Goal: Information Seeking & Learning: Learn about a topic

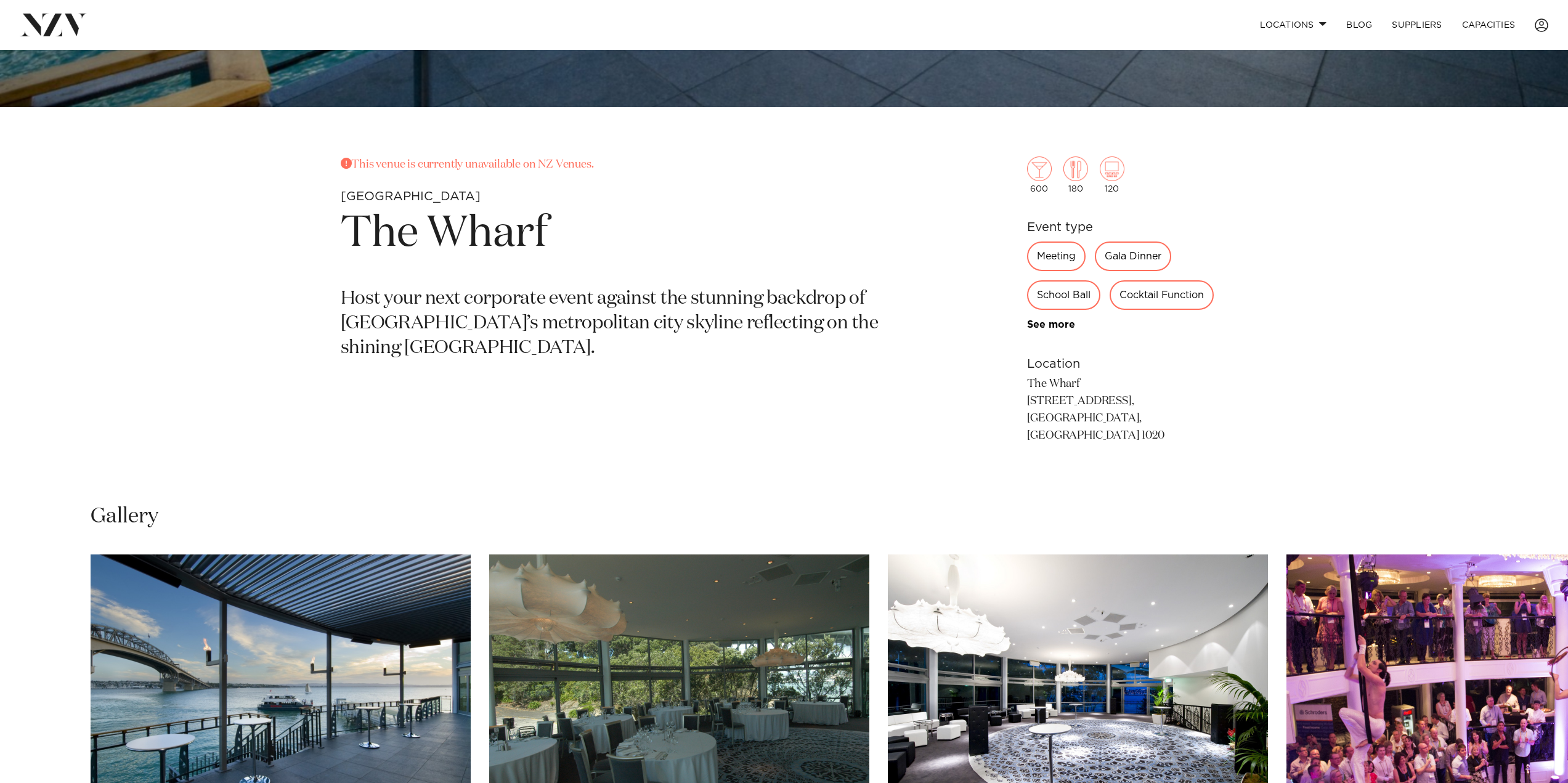
scroll to position [1048, 0]
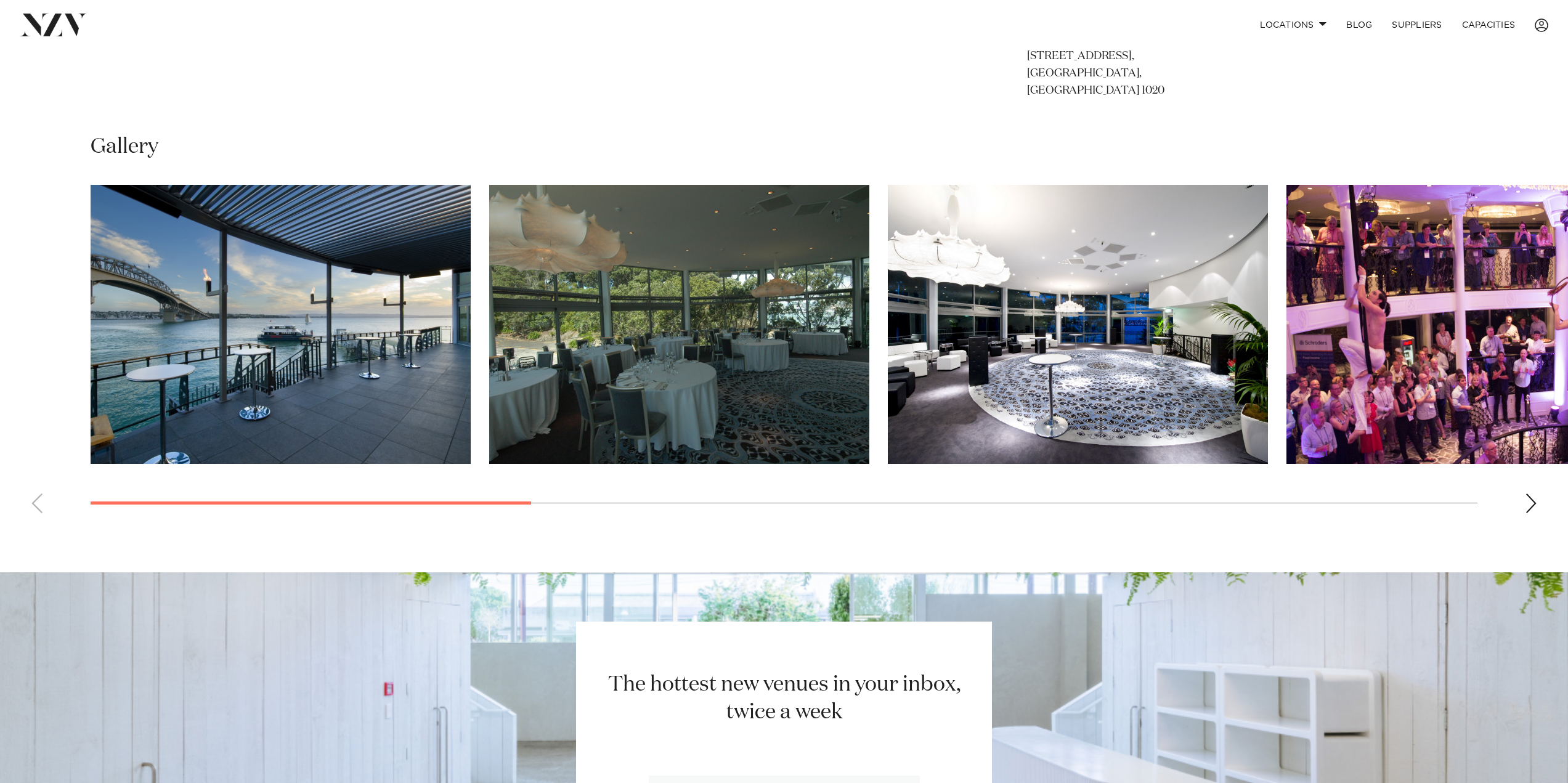
click at [1421, 314] on img "4 / 11" at bounding box center [1476, 324] width 380 height 279
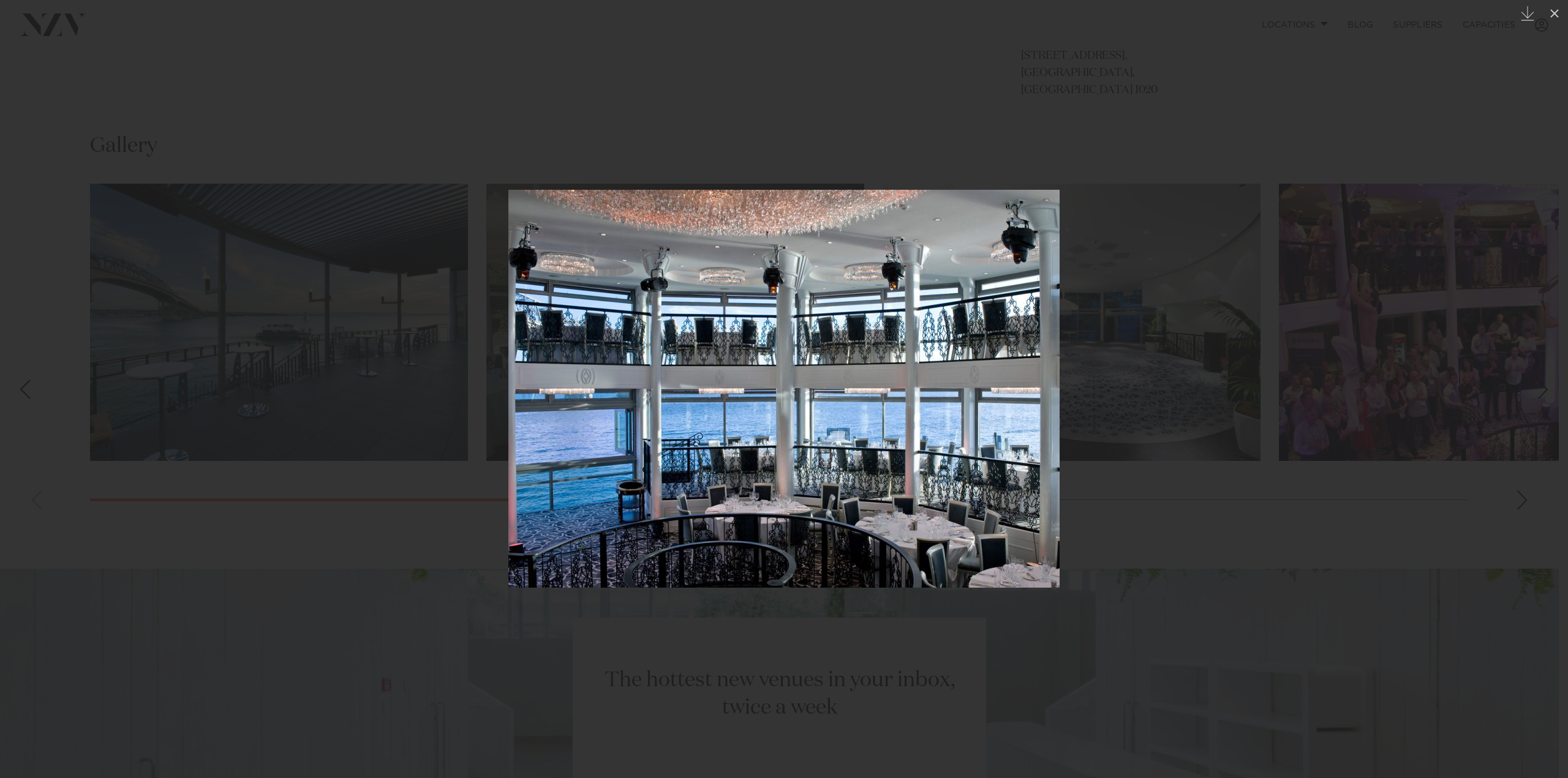
click at [998, 410] on img at bounding box center [784, 389] width 551 height 398
click at [1175, 414] on div at bounding box center [784, 389] width 1568 height 778
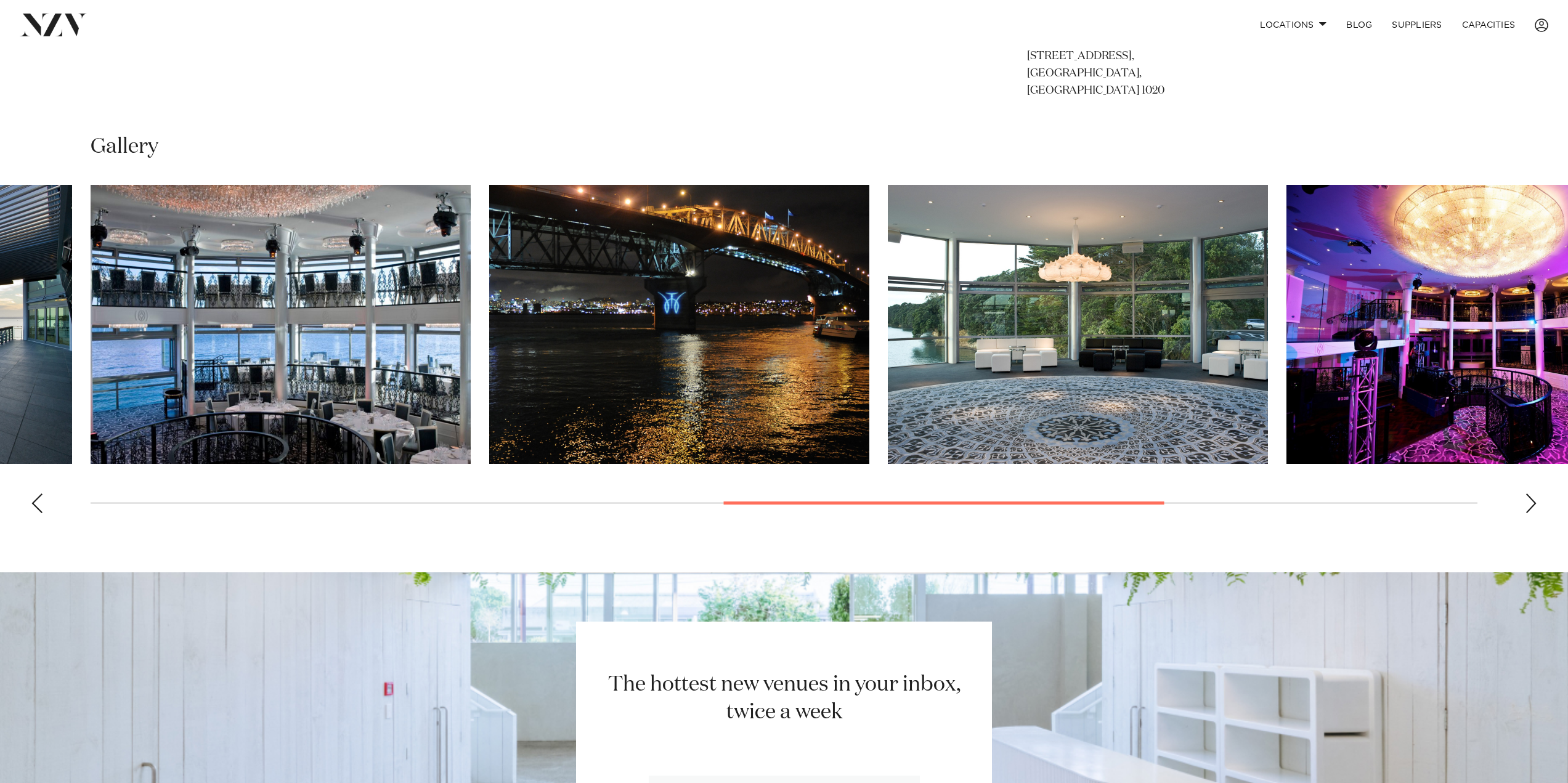
click at [1532, 493] on div "Next slide" at bounding box center [1531, 503] width 12 height 20
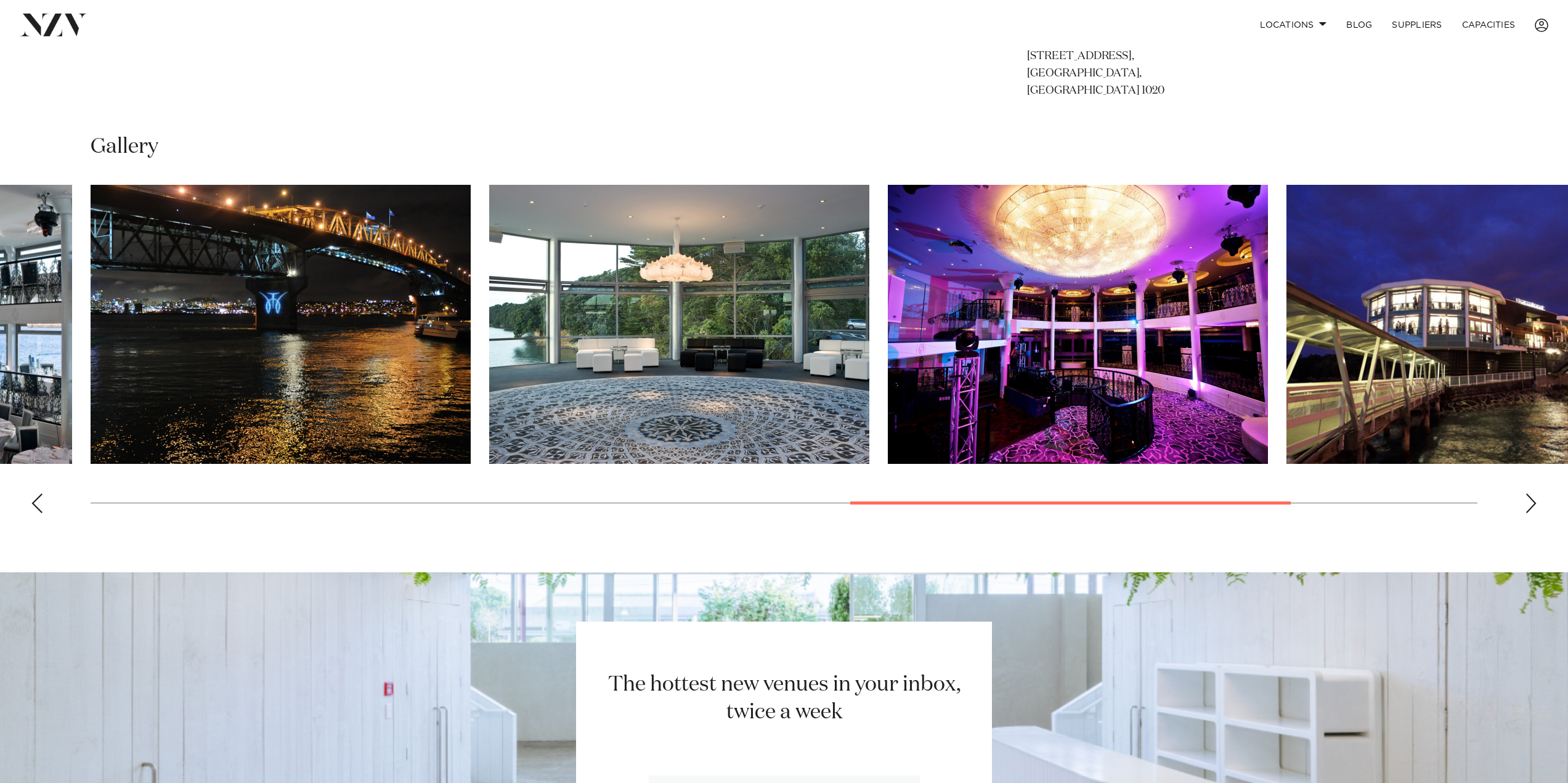
click at [1532, 493] on div "Next slide" at bounding box center [1531, 503] width 12 height 20
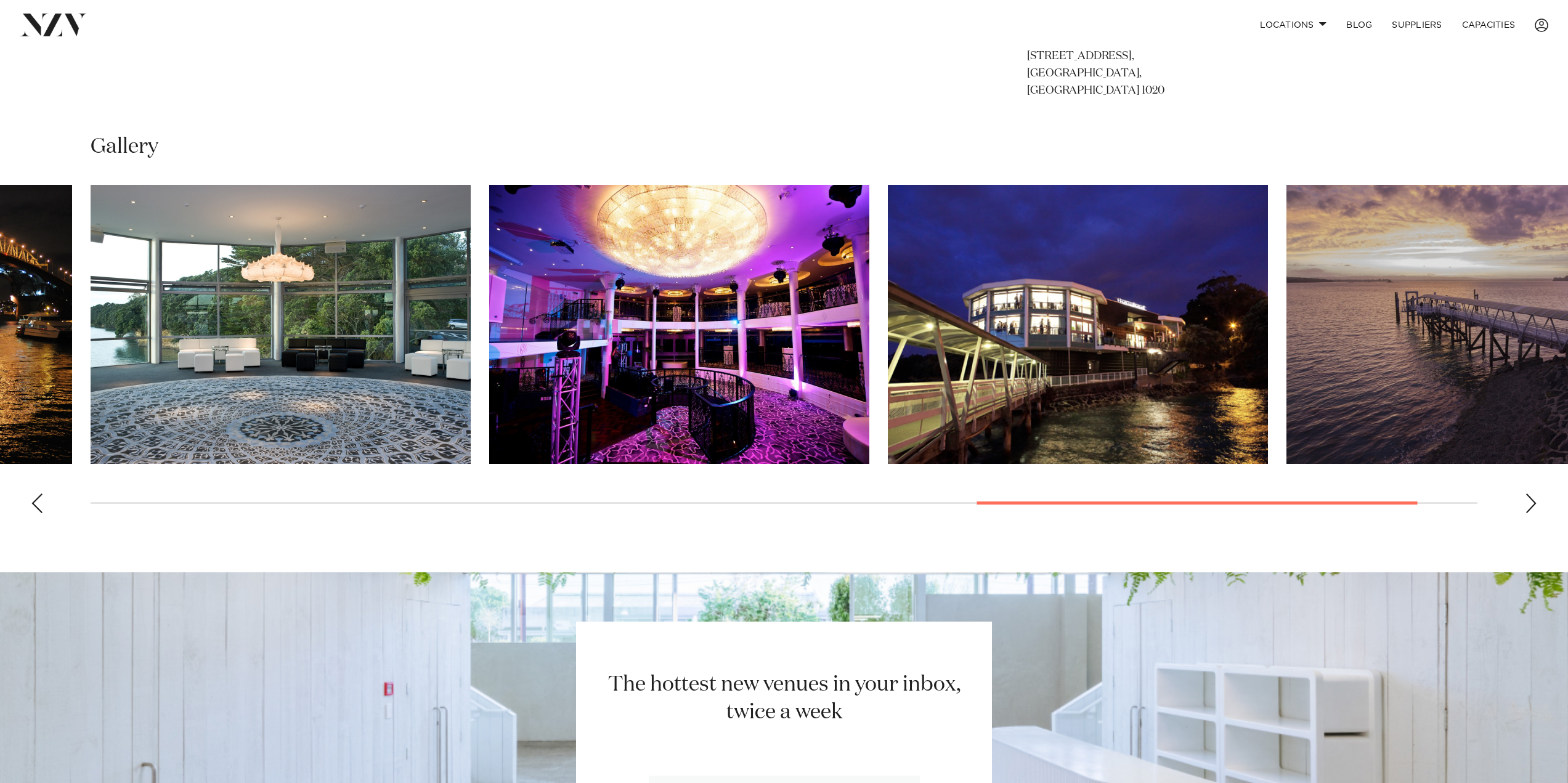
click at [1532, 493] on div "Next slide" at bounding box center [1531, 503] width 12 height 20
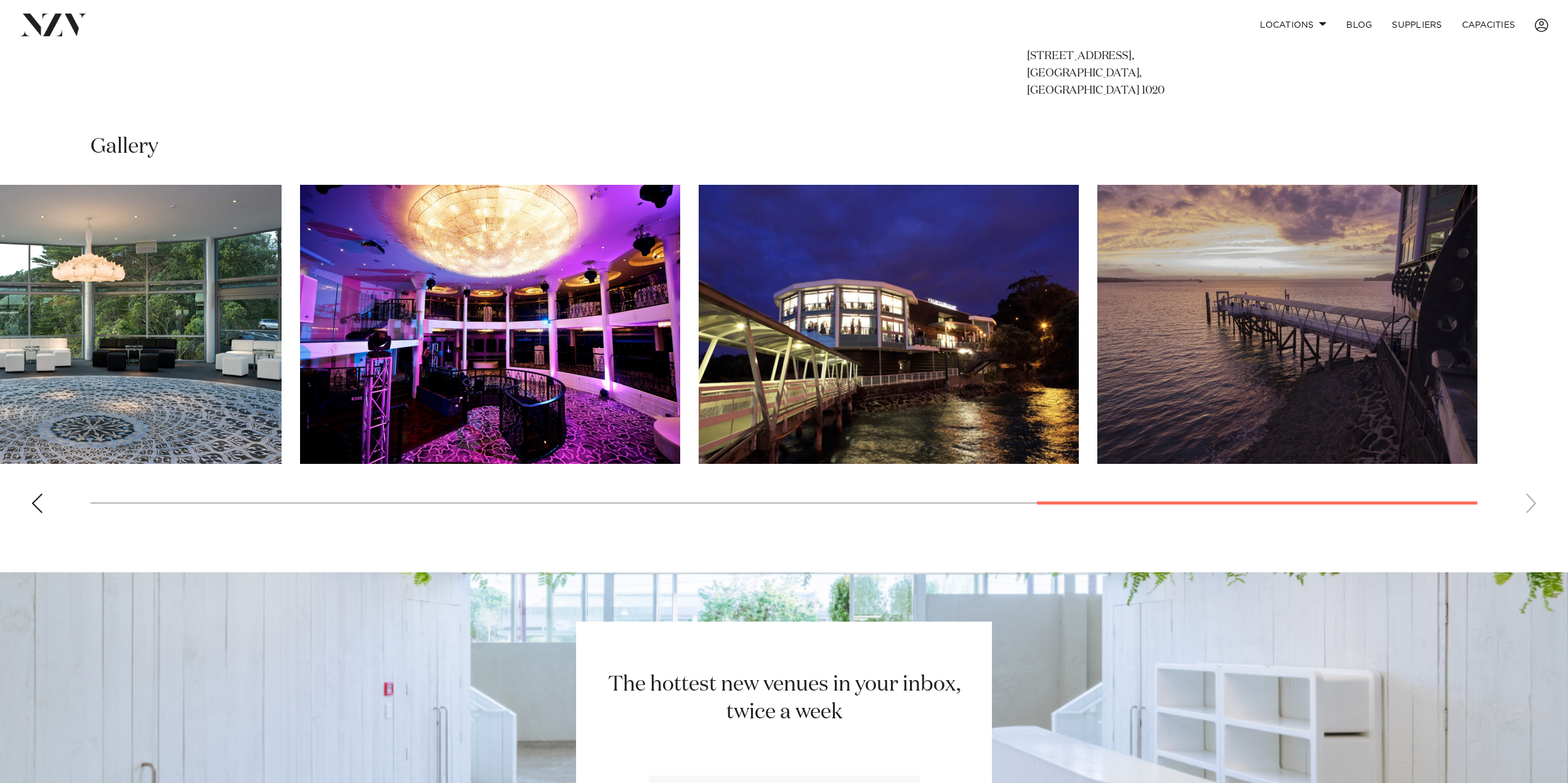
click at [1532, 488] on swiper-container at bounding box center [784, 354] width 1568 height 338
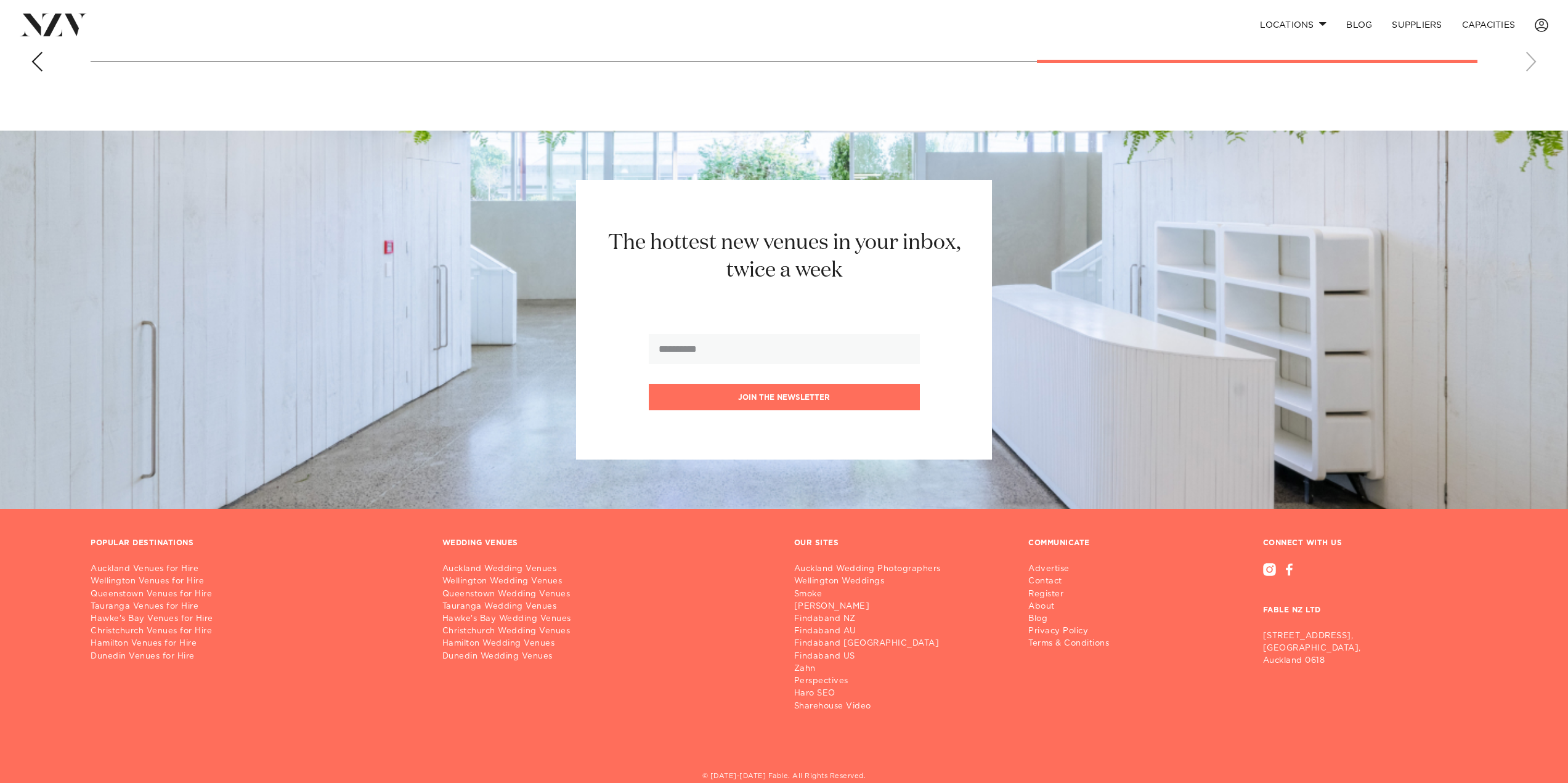
scroll to position [1498, 0]
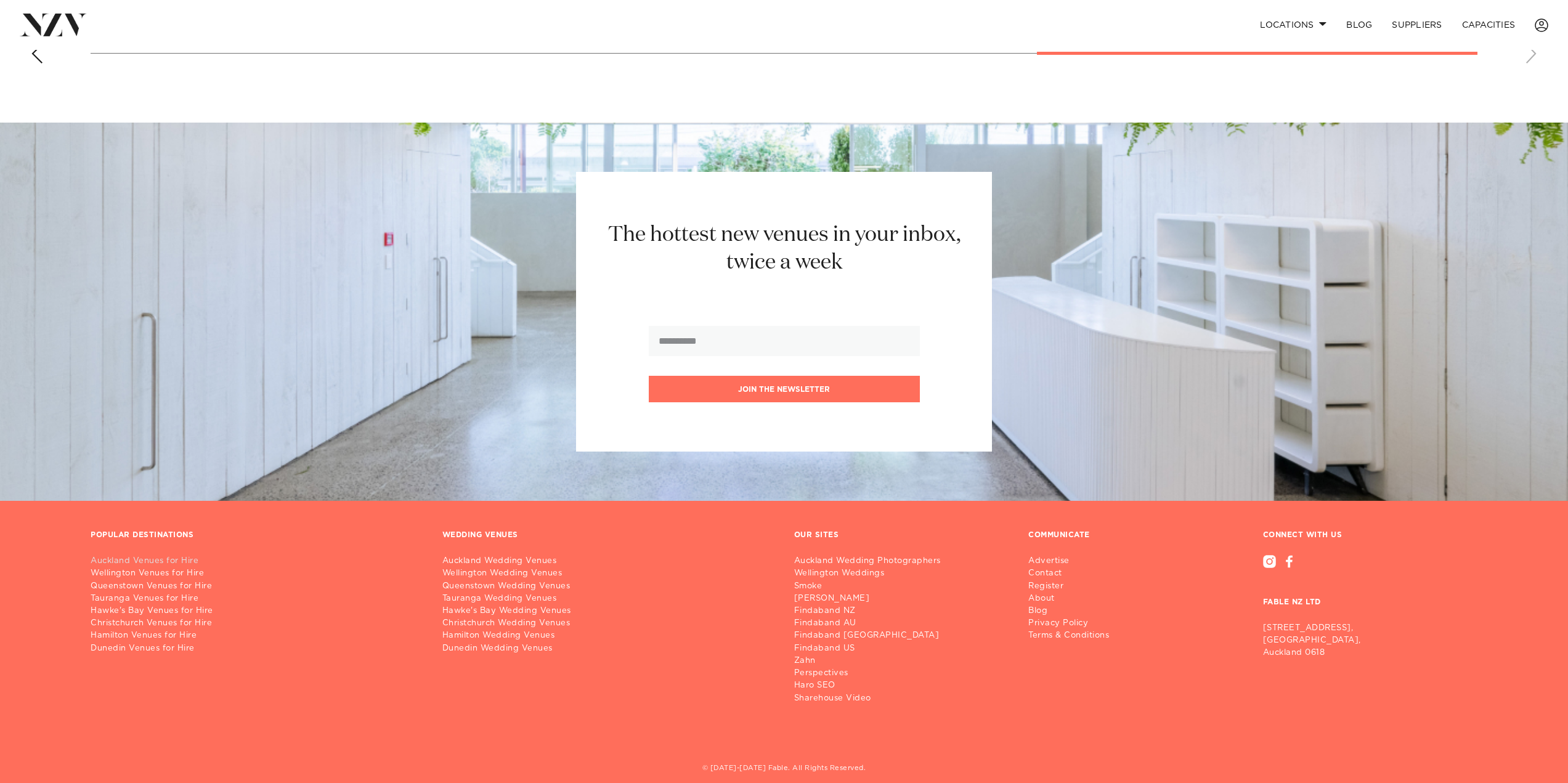
click at [177, 556] on link "Auckland Venues for Hire" at bounding box center [257, 561] width 332 height 12
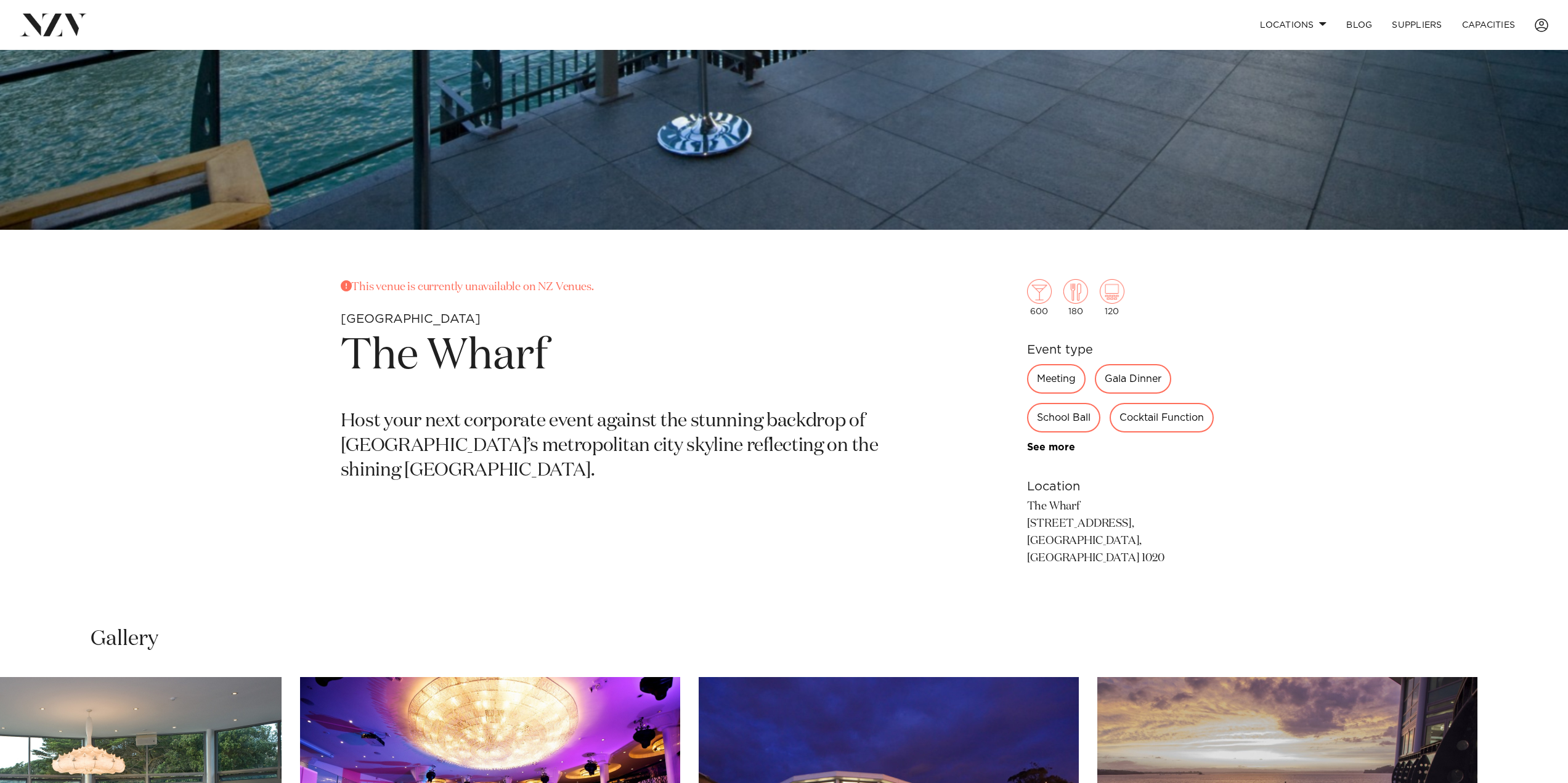
scroll to position [555, 0]
click at [1165, 410] on div "Cocktail Function" at bounding box center [1162, 418] width 104 height 29
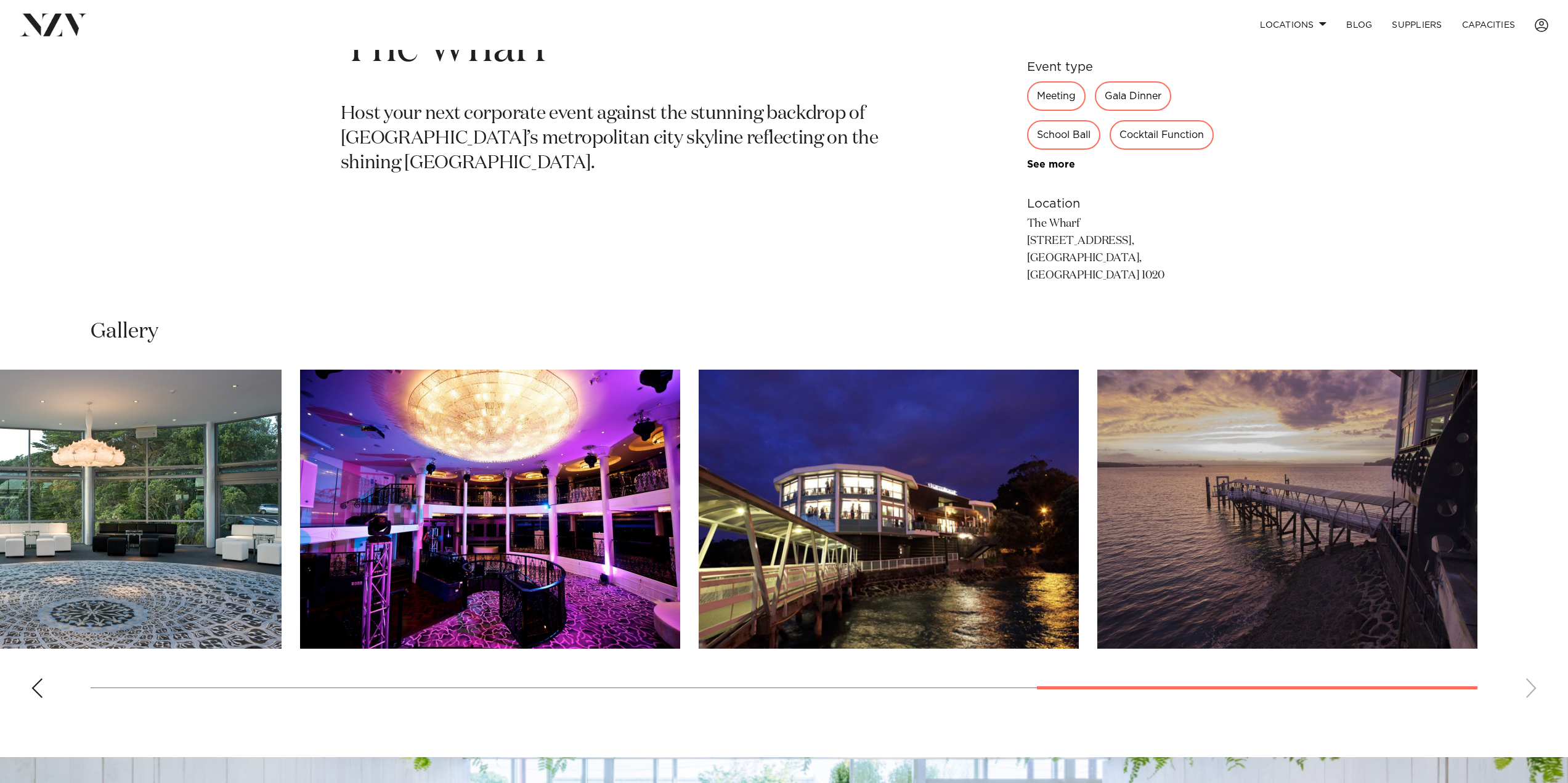
click at [887, 501] on img "10 / 11" at bounding box center [888, 508] width 380 height 279
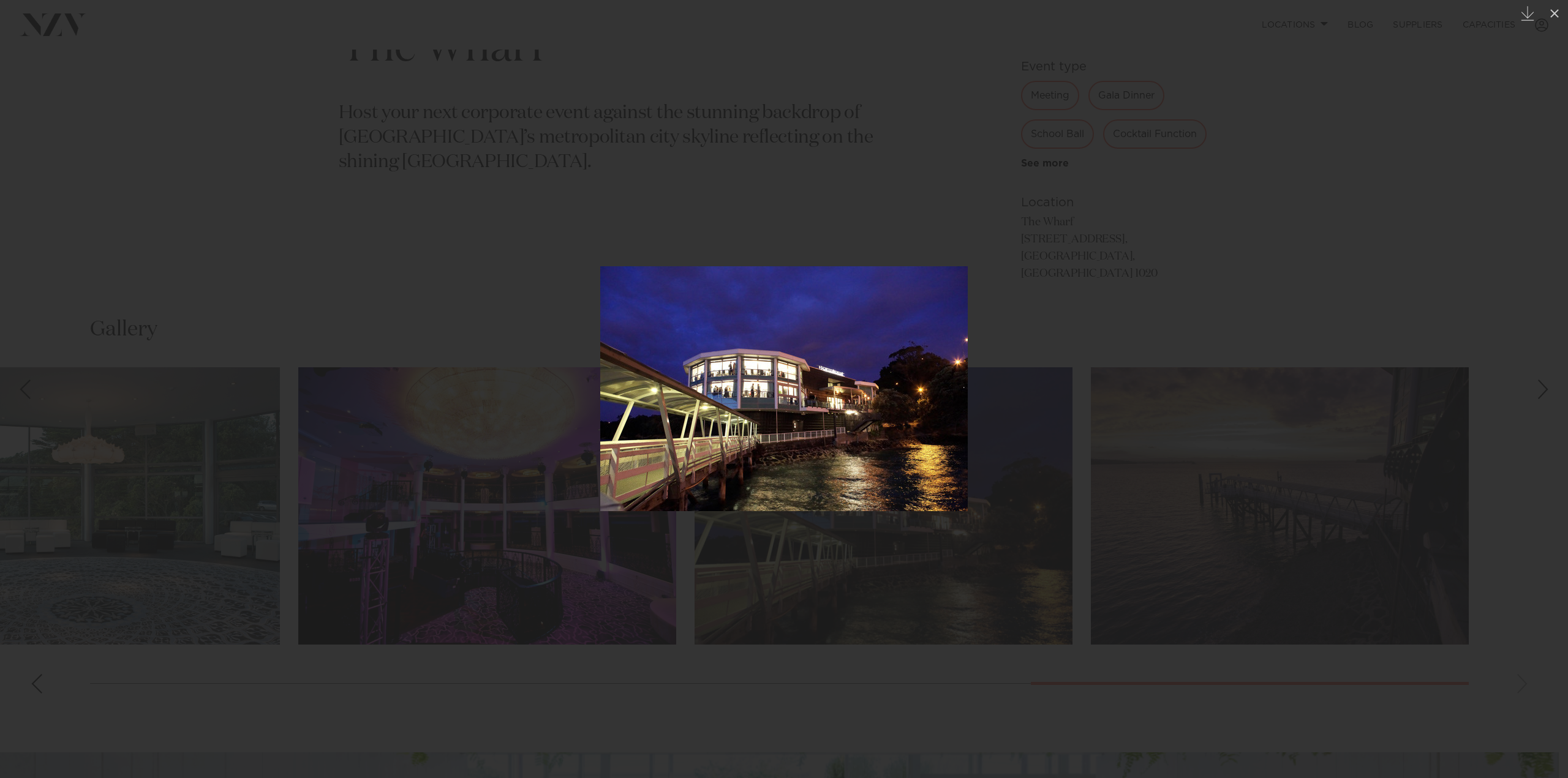
click at [944, 411] on img at bounding box center [784, 389] width 367 height 245
click at [1166, 293] on div at bounding box center [784, 389] width 1568 height 778
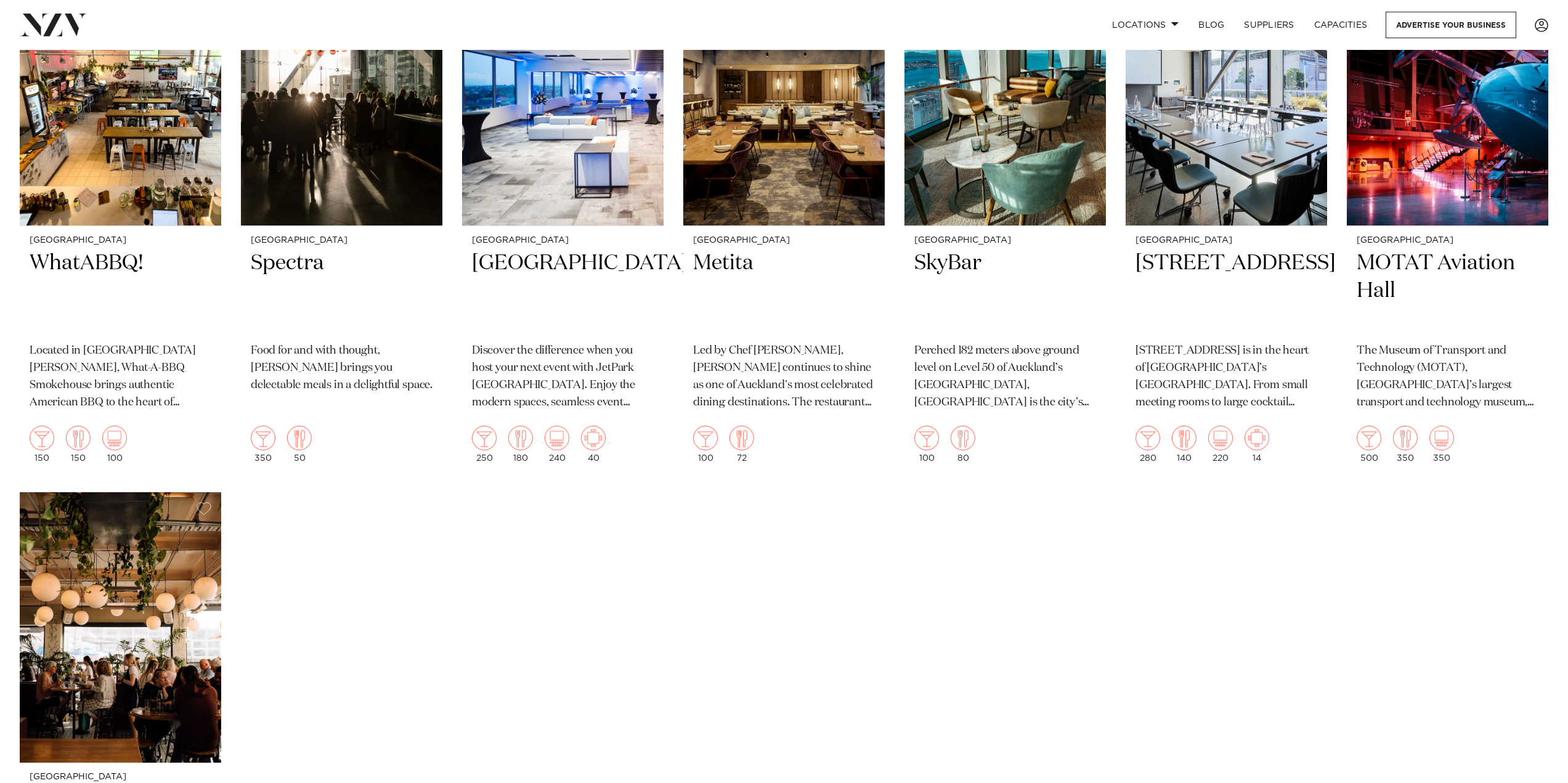
scroll to position [4005, 0]
